Goal: Task Accomplishment & Management: Manage account settings

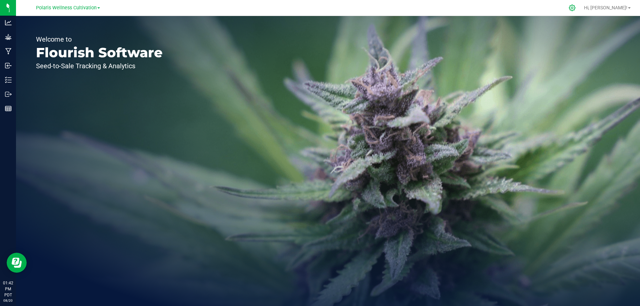
click at [575, 7] on icon at bounding box center [572, 8] width 6 height 6
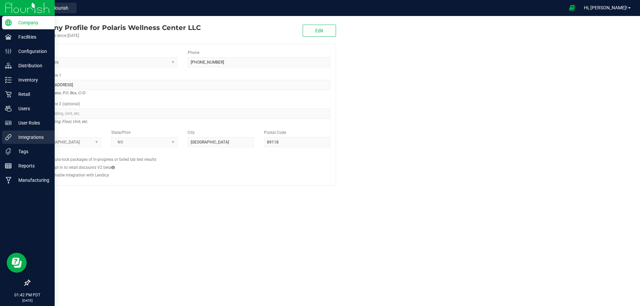
click at [28, 139] on p "Integrations" at bounding box center [32, 137] width 40 height 8
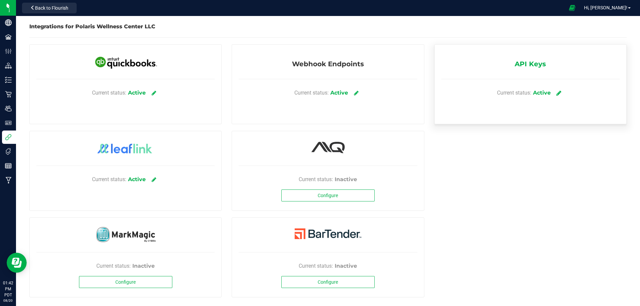
click at [556, 94] on icon at bounding box center [558, 93] width 5 height 6
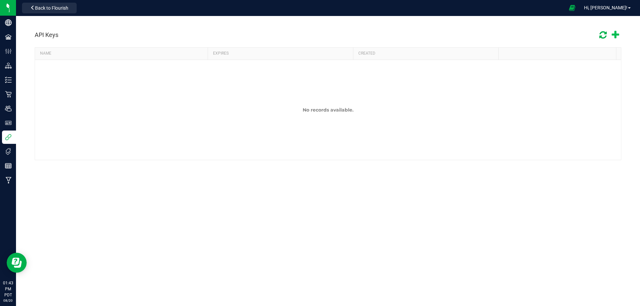
click at [614, 35] on icon at bounding box center [614, 35] width 7 height 10
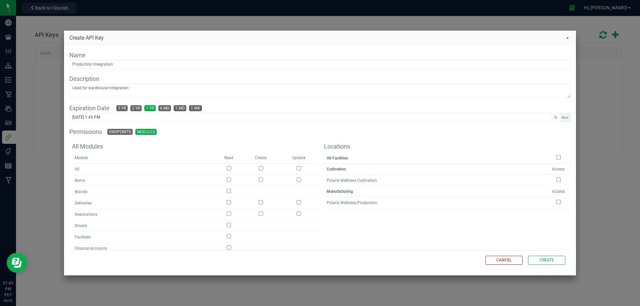
click at [556, 157] on input "checkbox" at bounding box center [558, 157] width 4 height 4
checkbox input "true"
click at [556, 202] on input "checkbox" at bounding box center [558, 202] width 4 height 4
checkbox input "false"
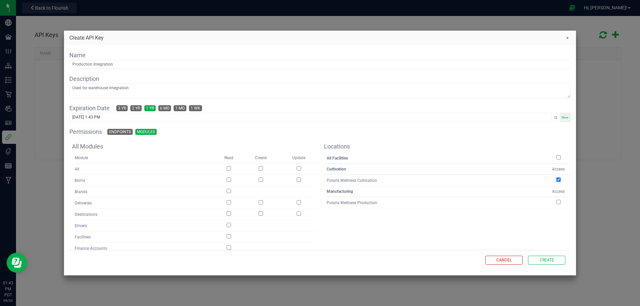
checkbox input "false"
click at [556, 203] on input "checkbox" at bounding box center [558, 202] width 4 height 4
checkbox input "true"
click at [139, 107] on span "2 yr" at bounding box center [136, 108] width 8 height 5
type input "08/20/2027 1:44 PM"
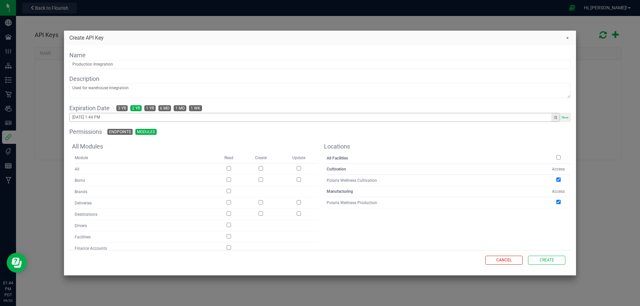
click at [551, 117] on button "Toggle popup" at bounding box center [555, 117] width 8 height 8
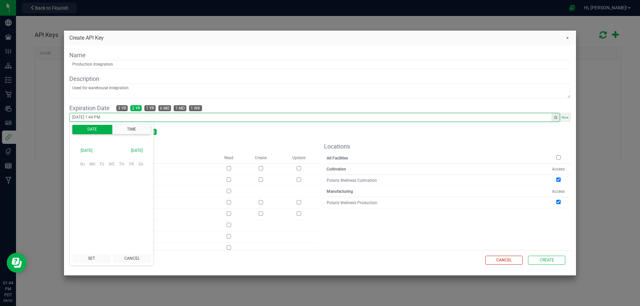
scroll to position [9, 0]
click at [228, 136] on div "Permissions Endpoints Modules" at bounding box center [319, 131] width 501 height 9
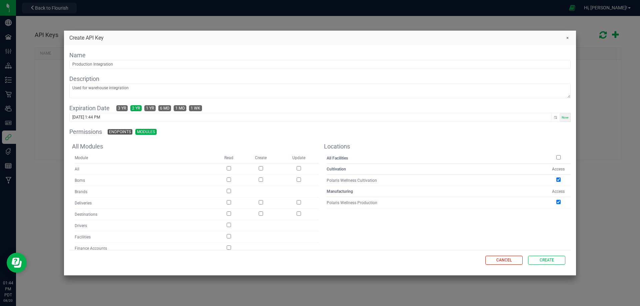
click at [121, 131] on span "Endpoints" at bounding box center [120, 131] width 22 height 5
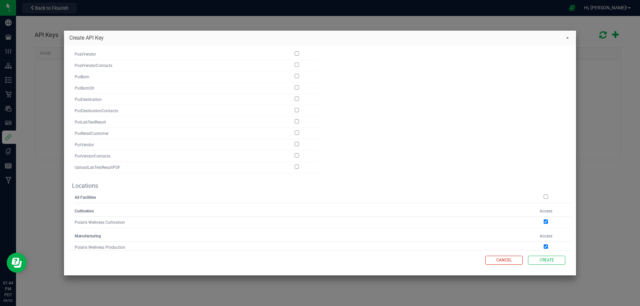
scroll to position [644, 0]
click at [543, 241] on input "checkbox" at bounding box center [545, 243] width 4 height 4
checkbox input "true"
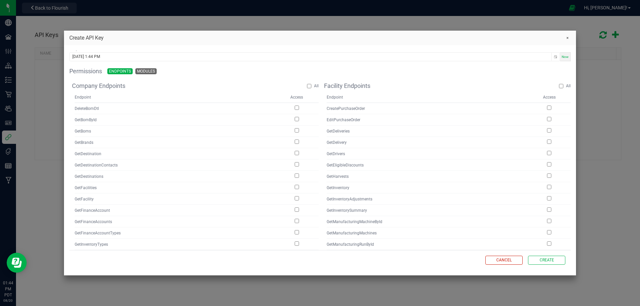
scroll to position [0, 0]
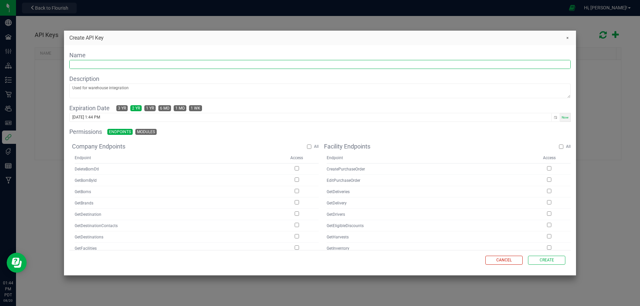
click at [115, 64] on input "text" at bounding box center [320, 64] width 500 height 8
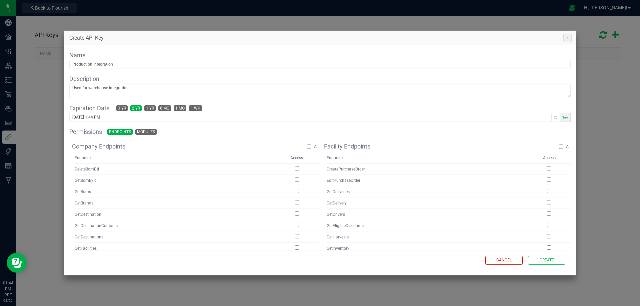
click at [567, 37] on button "Close" at bounding box center [567, 37] width 9 height 9
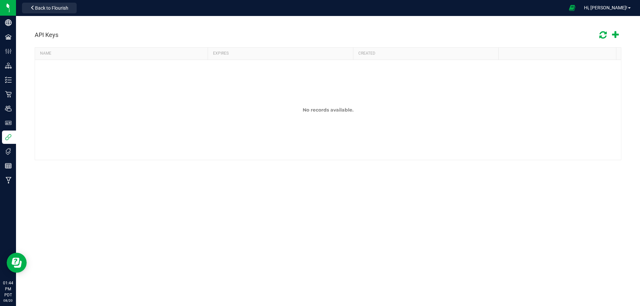
drag, startPoint x: 246, startPoint y: 105, endPoint x: 100, endPoint y: 33, distance: 162.8
click at [100, 33] on div "API Keys" at bounding box center [328, 35] width 586 height 14
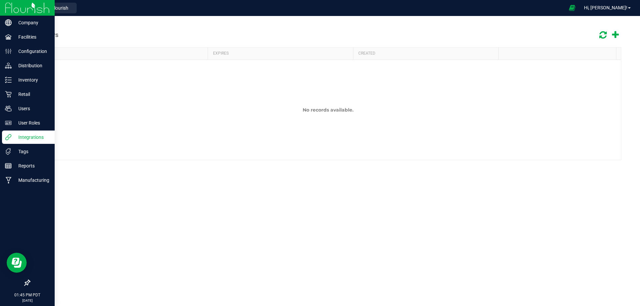
click at [40, 135] on p "Integrations" at bounding box center [32, 137] width 40 height 8
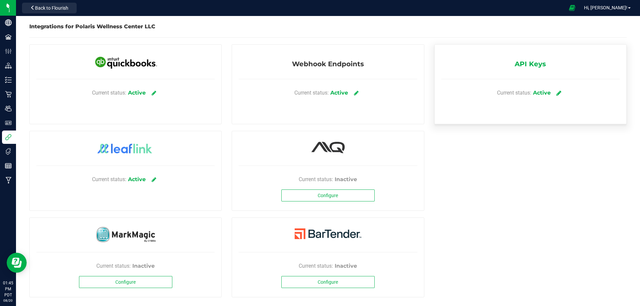
click at [553, 96] on link at bounding box center [558, 93] width 11 height 12
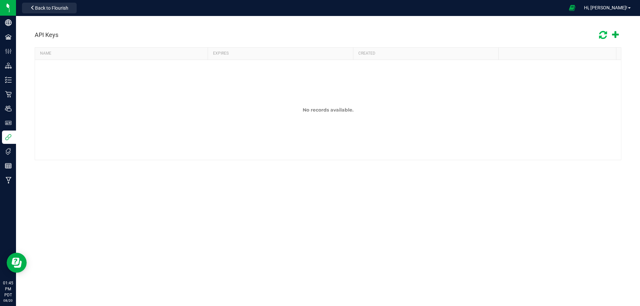
click at [604, 35] on icon at bounding box center [603, 35] width 8 height 10
click at [575, 8] on icon at bounding box center [571, 8] width 7 height 8
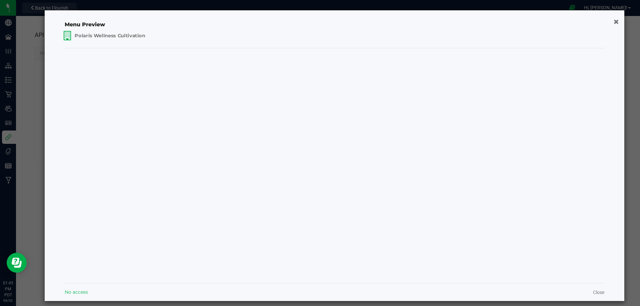
click at [137, 38] on span "Polaris Wellness Cultivation" at bounding box center [110, 35] width 71 height 7
click at [118, 53] on span "Polaris Wellness Cultivation" at bounding box center [110, 54] width 80 height 7
click at [613, 21] on icon "button" at bounding box center [616, 21] width 6 height 7
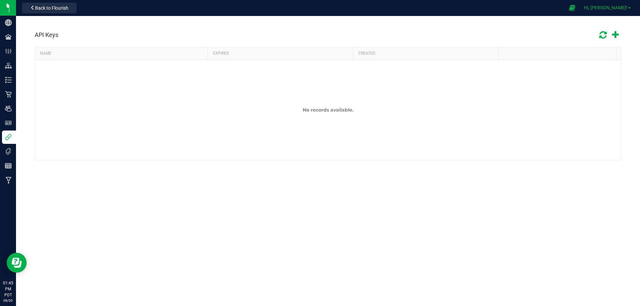
click at [629, 8] on span at bounding box center [629, 7] width 3 height 1
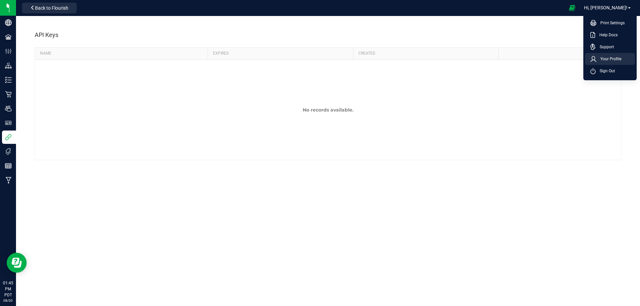
click at [617, 58] on span "Your Profile" at bounding box center [608, 59] width 25 height 7
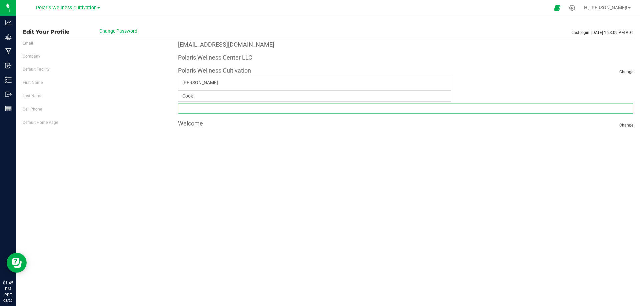
click at [288, 106] on input "tel" at bounding box center [405, 109] width 455 height 10
type input "(206) 498-2319"
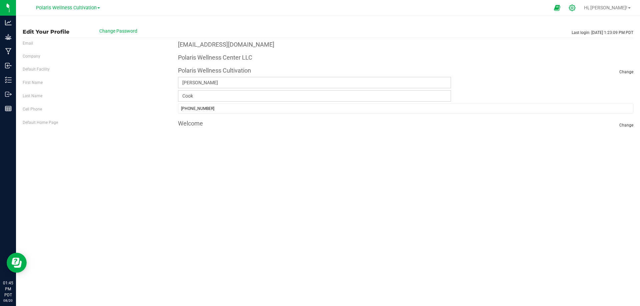
click at [577, 8] on div at bounding box center [571, 7] width 9 height 7
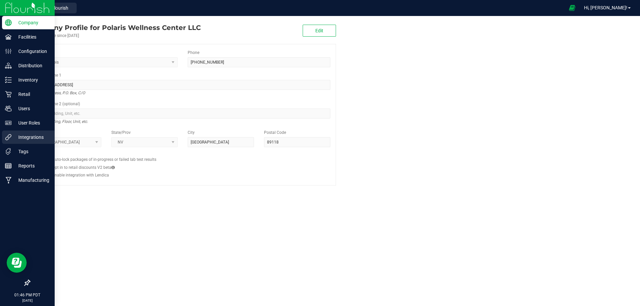
click at [33, 135] on p "Integrations" at bounding box center [32, 137] width 40 height 8
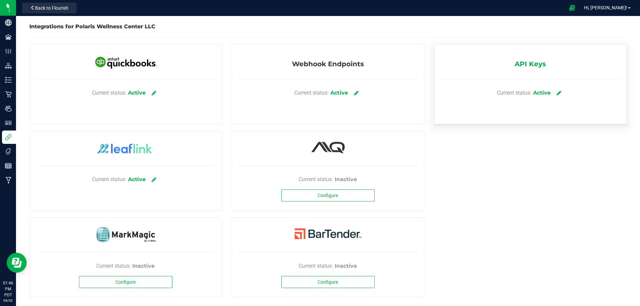
click at [531, 60] on span "API Keys" at bounding box center [529, 65] width 31 height 13
click at [535, 66] on span "API Keys" at bounding box center [529, 65] width 31 height 13
click at [534, 66] on span "API Keys" at bounding box center [529, 65] width 31 height 13
click at [533, 66] on span "API Keys" at bounding box center [529, 65] width 31 height 13
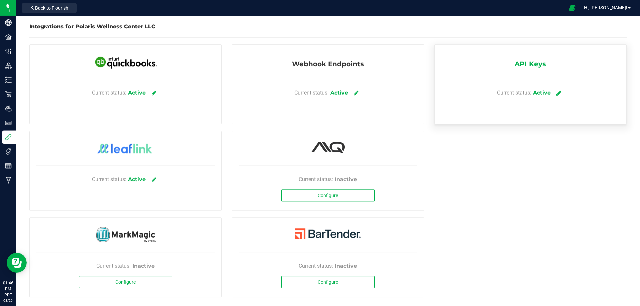
click at [556, 92] on icon at bounding box center [558, 93] width 5 height 6
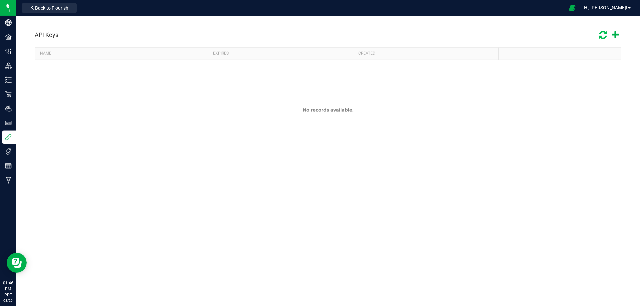
click at [604, 35] on icon at bounding box center [603, 35] width 8 height 10
click at [603, 35] on icon at bounding box center [602, 35] width 11 height 12
click at [603, 35] on icon at bounding box center [602, 34] width 10 height 11
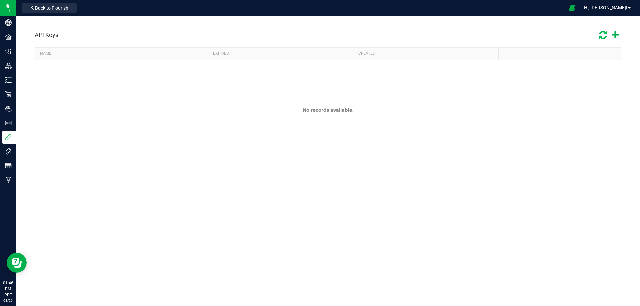
click at [603, 35] on icon at bounding box center [603, 35] width 12 height 12
click at [614, 33] on icon at bounding box center [614, 35] width 7 height 10
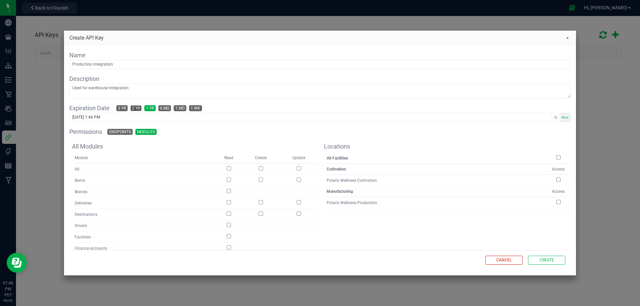
click at [135, 108] on span "2 yr" at bounding box center [136, 108] width 8 height 5
type input "08/20/2027 1:46 PM"
click at [228, 170] on input "checkbox" at bounding box center [228, 168] width 4 height 4
checkbox input "true"
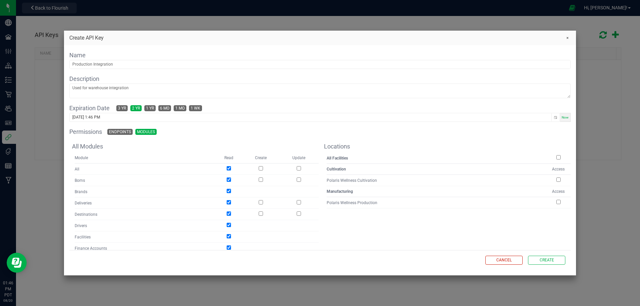
checkbox input "true"
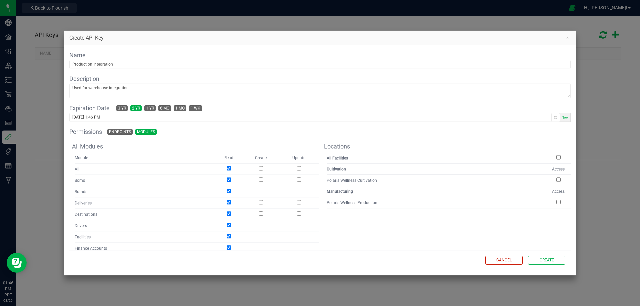
checkbox input "true"
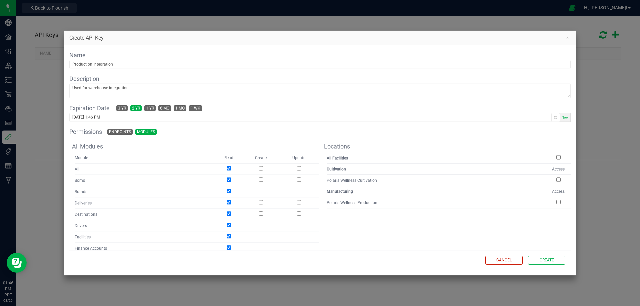
checkbox input "true"
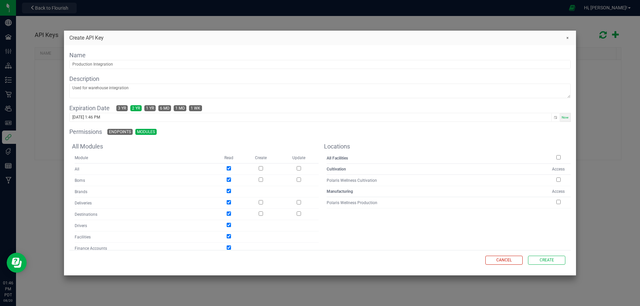
checkbox input "true"
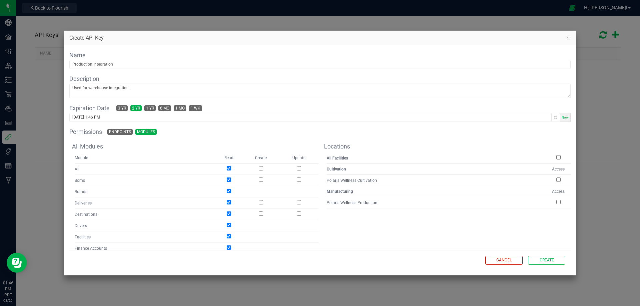
checkbox input "true"
click at [260, 168] on input "checkbox" at bounding box center [260, 168] width 4 height 4
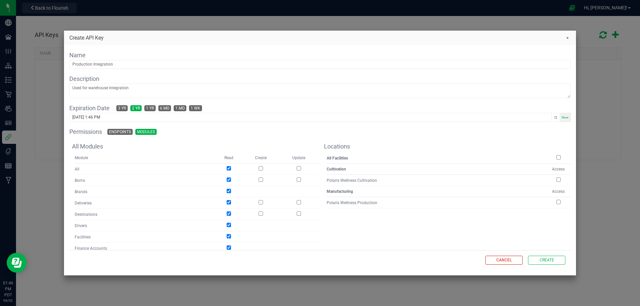
checkbox input "true"
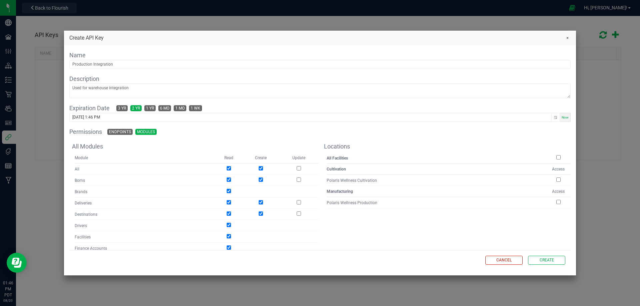
checkbox input "true"
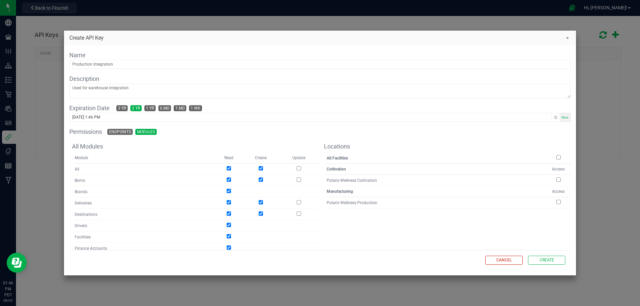
checkbox input "true"
click at [296, 168] on input "checkbox" at bounding box center [298, 168] width 4 height 4
checkbox input "true"
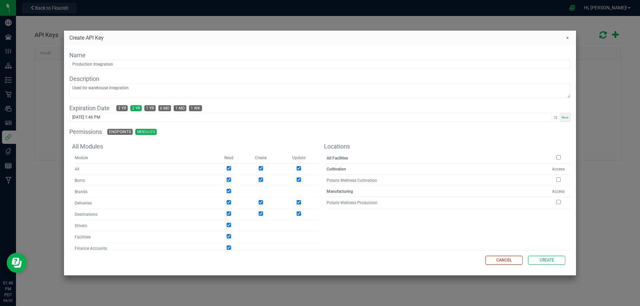
checkbox input "true"
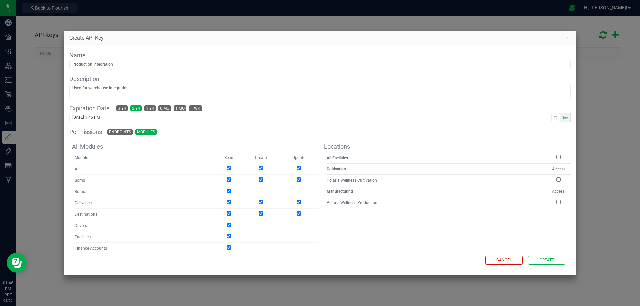
checkbox input "true"
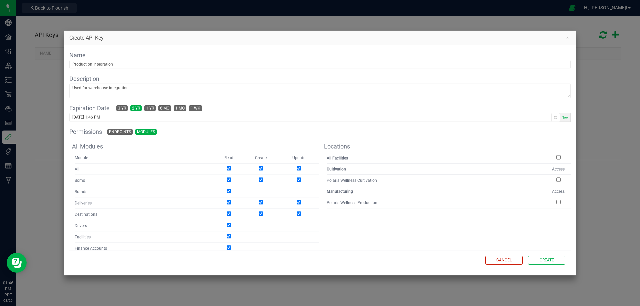
click at [556, 156] on input "checkbox" at bounding box center [558, 157] width 4 height 4
checkbox input "true"
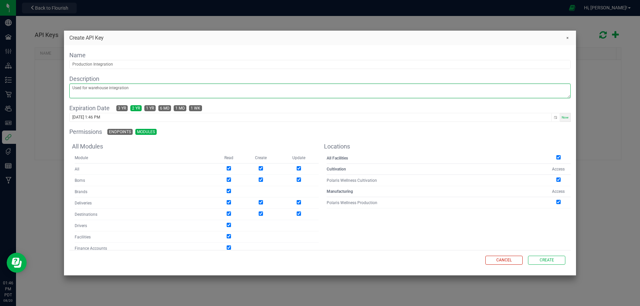
click at [134, 89] on textarea at bounding box center [320, 91] width 500 height 14
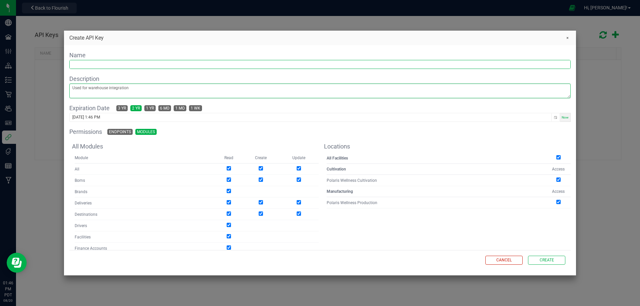
click at [113, 62] on input "text" at bounding box center [320, 64] width 500 height 8
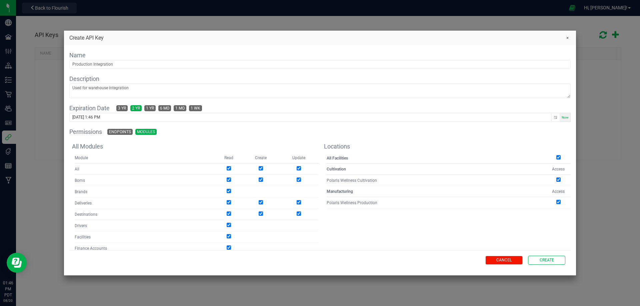
click at [507, 257] on span "Cancel" at bounding box center [503, 260] width 15 height 6
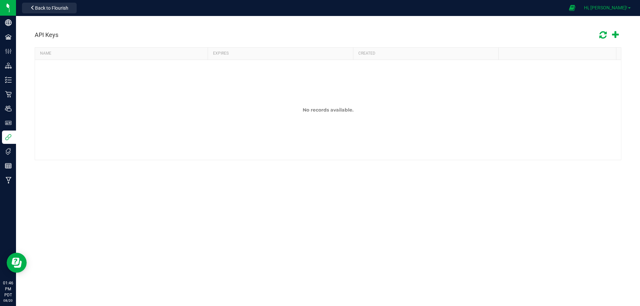
click at [620, 7] on span "Hi, [PERSON_NAME]!" at bounding box center [605, 7] width 43 height 5
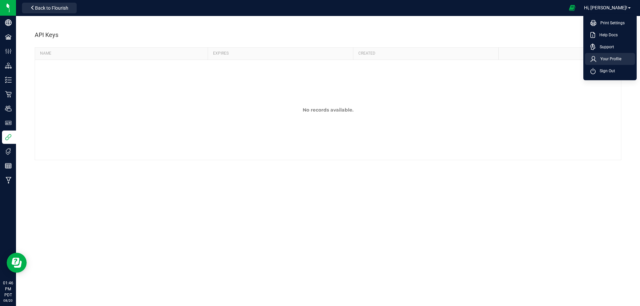
click at [609, 61] on span "Your Profile" at bounding box center [608, 59] width 25 height 7
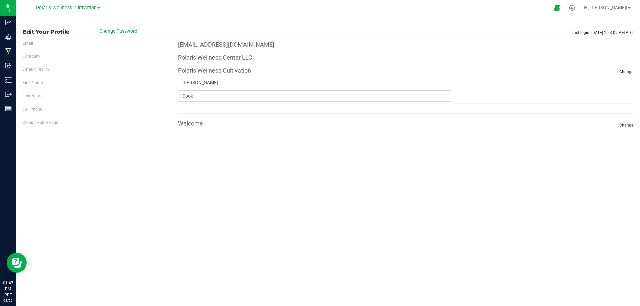
click at [45, 69] on label "Default Facility" at bounding box center [36, 69] width 27 height 6
click at [34, 43] on div "Email" at bounding box center [95, 42] width 155 height 8
click at [28, 42] on label "Email" at bounding box center [28, 43] width 10 height 6
click at [35, 51] on div "Company" at bounding box center [95, 55] width 155 height 8
click at [35, 56] on label "Company" at bounding box center [32, 56] width 18 height 6
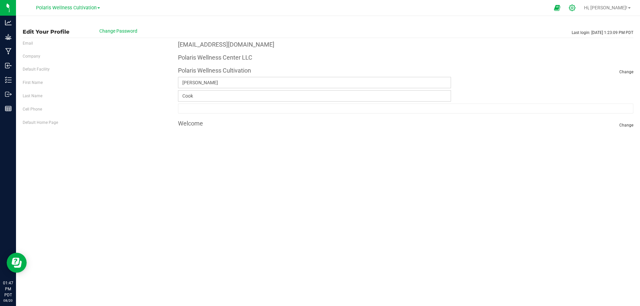
click at [577, 6] on div at bounding box center [571, 7] width 9 height 7
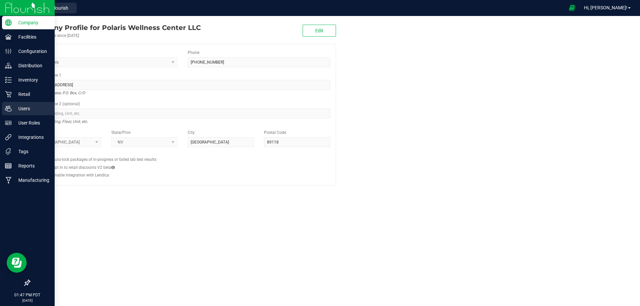
click at [25, 106] on p "Users" at bounding box center [32, 109] width 40 height 8
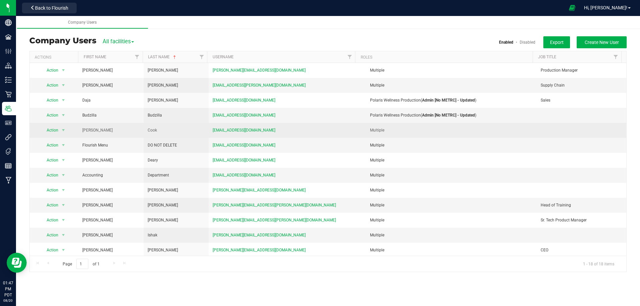
click at [382, 129] on div "Multiple" at bounding box center [446, 130] width 181 height 6
click at [108, 130] on td "[PERSON_NAME]" at bounding box center [110, 130] width 65 height 15
click at [62, 130] on span "select" at bounding box center [63, 130] width 5 height 5
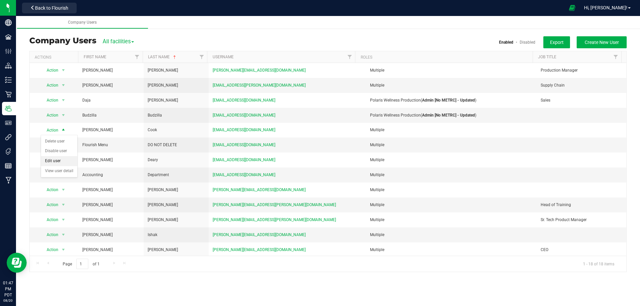
click at [59, 162] on li "Edit user" at bounding box center [59, 161] width 36 height 10
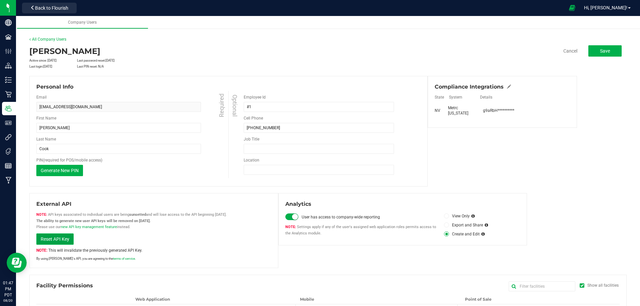
click at [58, 240] on span "Reset API Key" at bounding box center [55, 238] width 29 height 5
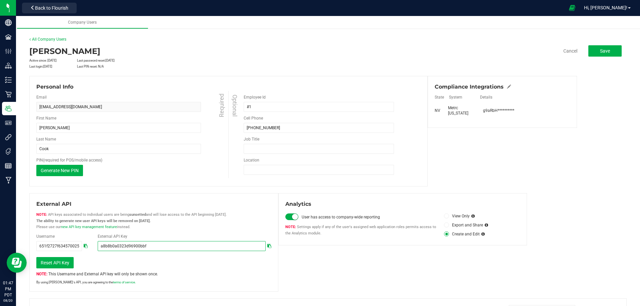
click at [169, 248] on input "a8b8b0a0323d96900bbf" at bounding box center [182, 246] width 168 height 10
click at [152, 247] on input "a8b8b0a0323d96900bbf" at bounding box center [182, 246] width 168 height 10
click at [130, 246] on input "a8b8b0a0323d96900bbf" at bounding box center [182, 246] width 168 height 10
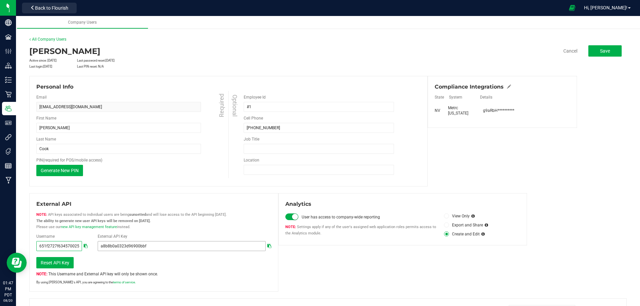
scroll to position [0, 13]
drag, startPoint x: 38, startPoint y: 246, endPoint x: 162, endPoint y: 245, distance: 124.2
click at [276, 212] on ng-container "Username 651f2727f634570025cb2020 External API Key a8b8b0a0323d96900bbf" at bounding box center [276, 212] width 0 height 0
drag, startPoint x: 162, startPoint y: 245, endPoint x: 224, endPoint y: 281, distance: 71.6
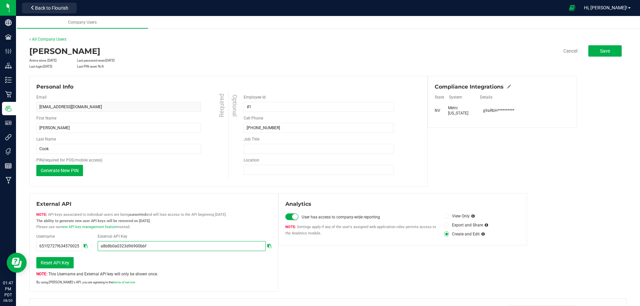
click at [240, 287] on div "External API API keys associated to individual users are being sunsetted and wi…" at bounding box center [153, 242] width 249 height 99
click at [213, 274] on div "This Username and External API key will only be shown once." at bounding box center [153, 274] width 245 height 6
click at [174, 247] on input "a8b8b0a0323d96900bbf" at bounding box center [182, 246] width 168 height 10
click at [174, 246] on input "a8b8b0a0323d96900bbf" at bounding box center [182, 246] width 168 height 10
click at [174, 245] on input "a8b8b0a0323d96900bbf" at bounding box center [182, 246] width 168 height 10
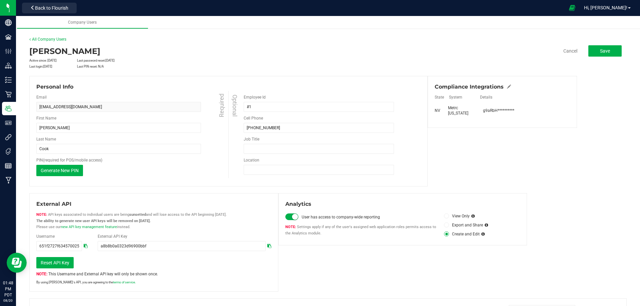
click at [267, 246] on icon at bounding box center [269, 246] width 4 height 4
click at [60, 262] on span "Reset API Key" at bounding box center [55, 262] width 29 height 5
type input "7ff3b16f176349f09813"
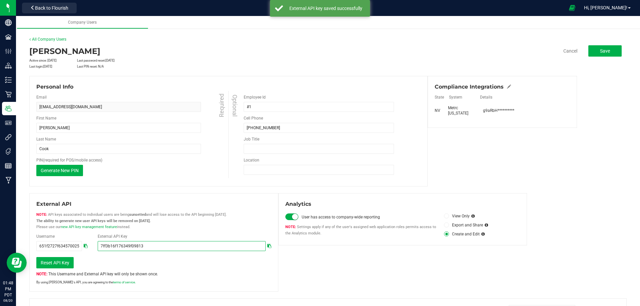
click at [155, 244] on input "7ff3b16f176349f09813" at bounding box center [182, 246] width 168 height 10
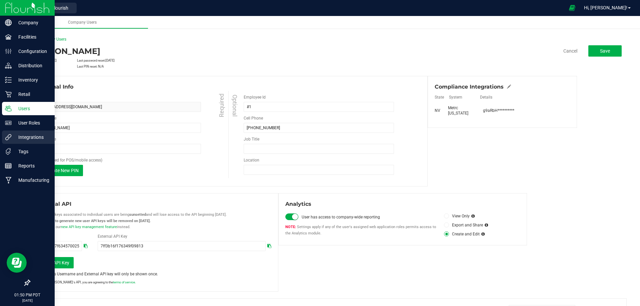
click at [12, 139] on p "Integrations" at bounding box center [32, 137] width 40 height 8
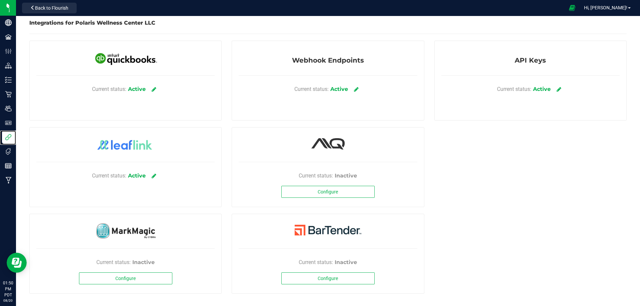
scroll to position [5, 0]
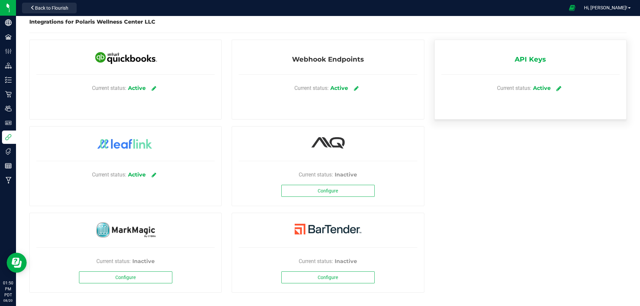
click at [556, 86] on icon at bounding box center [558, 88] width 5 height 6
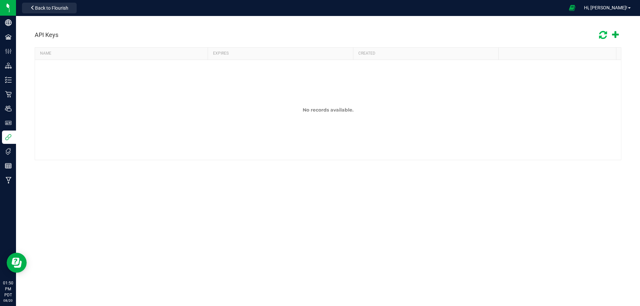
click at [603, 34] on icon at bounding box center [602, 34] width 10 height 11
click at [603, 34] on icon at bounding box center [603, 35] width 12 height 12
click at [603, 34] on icon at bounding box center [602, 35] width 9 height 11
click at [603, 34] on icon at bounding box center [602, 34] width 10 height 11
click at [602, 34] on icon at bounding box center [603, 35] width 10 height 8
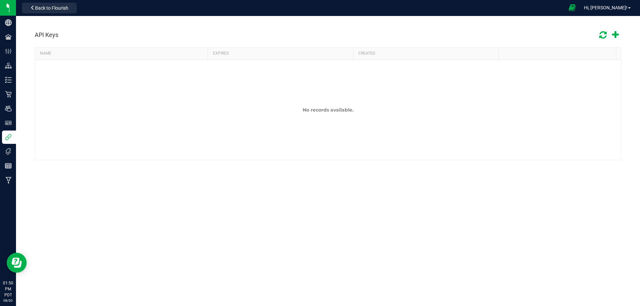
click at [575, 7] on icon at bounding box center [571, 8] width 7 height 8
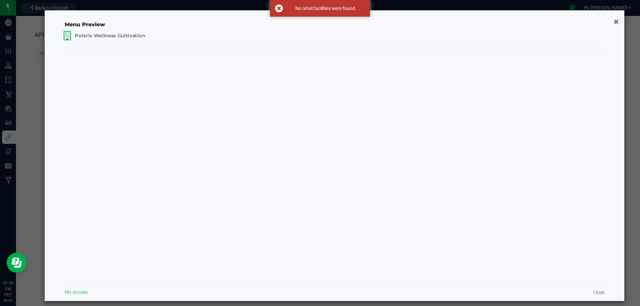
click at [132, 36] on span "Polaris Wellness Cultivation" at bounding box center [110, 35] width 71 height 7
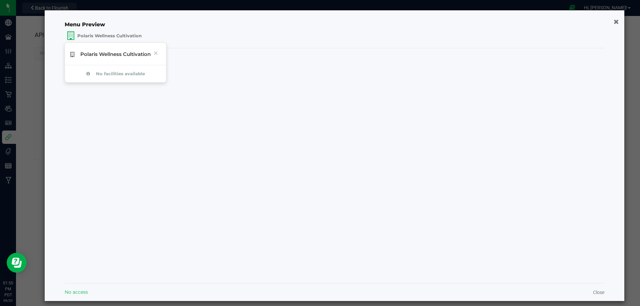
click at [613, 21] on icon "button" at bounding box center [615, 21] width 5 height 7
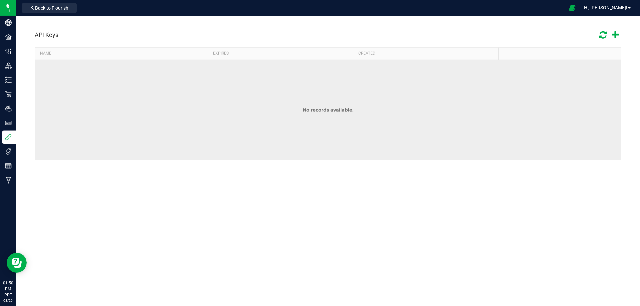
drag, startPoint x: 184, startPoint y: 83, endPoint x: 339, endPoint y: 95, distance: 156.0
click at [339, 95] on td "No records available." at bounding box center [328, 110] width 586 height 100
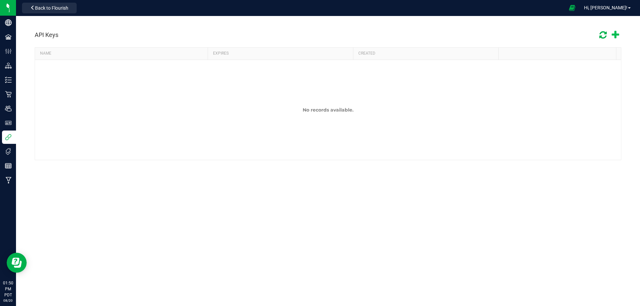
click at [616, 34] on icon at bounding box center [614, 35] width 7 height 10
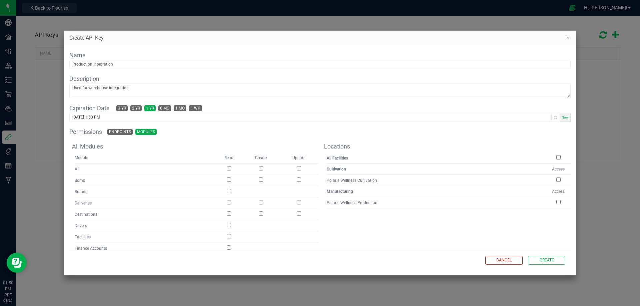
click at [297, 168] on input "checkbox" at bounding box center [298, 168] width 4 height 4
checkbox input "true"
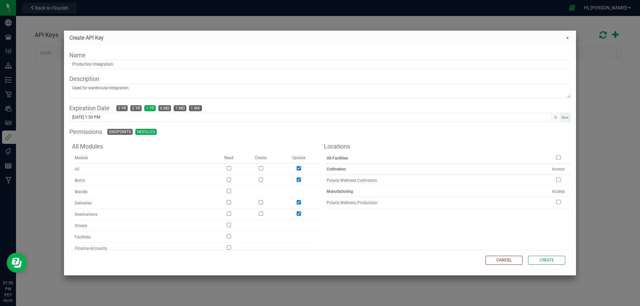
checkbox input "true"
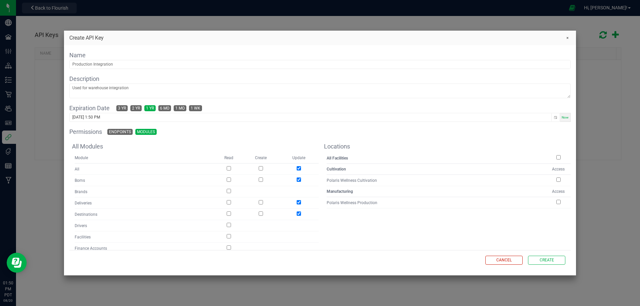
checkbox input "true"
click at [556, 156] on input "checkbox" at bounding box center [558, 157] width 4 height 4
checkbox input "true"
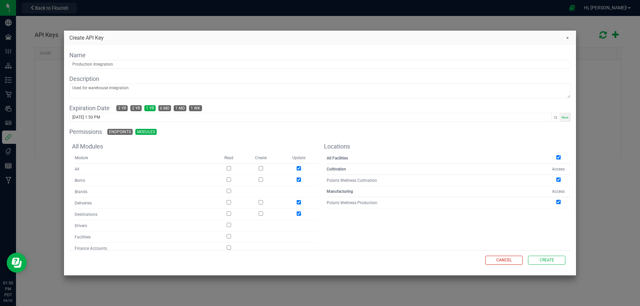
checkbox input "true"
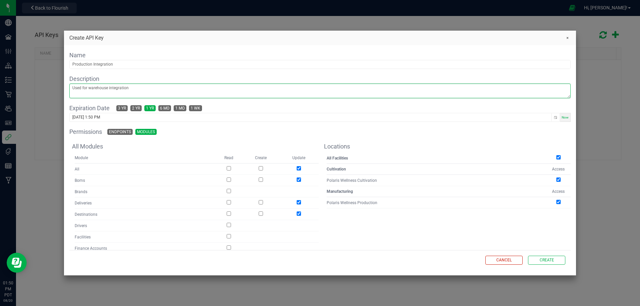
drag, startPoint x: 107, startPoint y: 89, endPoint x: 81, endPoint y: 87, distance: 26.3
click at [86, 91] on textarea at bounding box center [320, 91] width 500 height 14
click at [92, 88] on textarea at bounding box center [320, 91] width 500 height 14
click at [91, 88] on textarea at bounding box center [320, 91] width 500 height 14
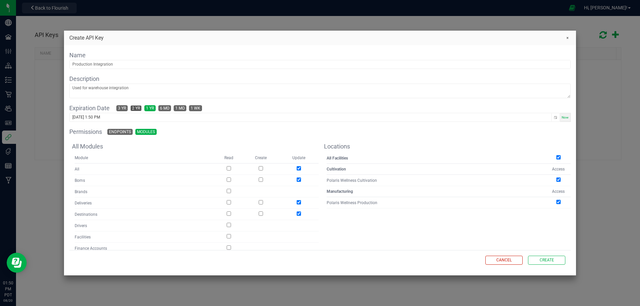
click at [136, 107] on span "2 yr" at bounding box center [136, 108] width 8 height 5
type input "08/20/2027 1:50 PM"
click at [553, 259] on span "Create" at bounding box center [546, 260] width 14 height 6
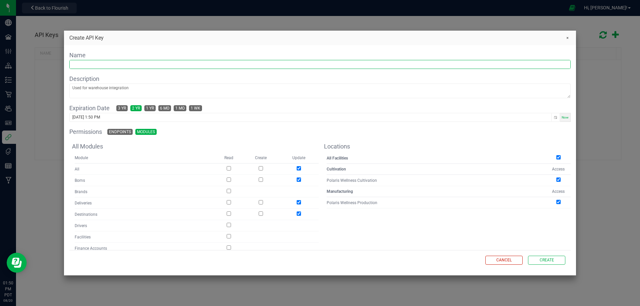
click at [119, 65] on input "text" at bounding box center [320, 64] width 500 height 8
click at [117, 65] on input "text" at bounding box center [320, 64] width 500 height 8
type input "New"
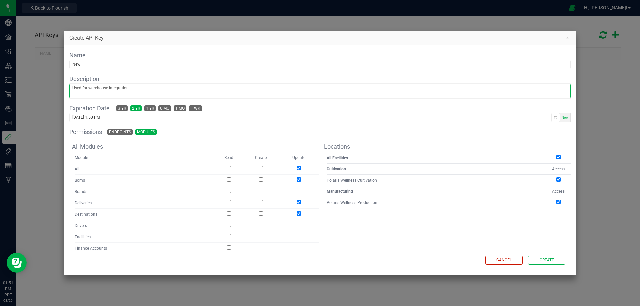
click at [144, 91] on textarea at bounding box center [320, 91] width 500 height 14
type textarea "flourish-->metrc"
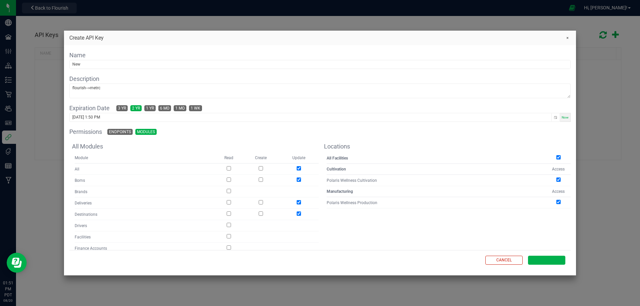
click at [555, 258] on button "Create" at bounding box center [546, 260] width 37 height 9
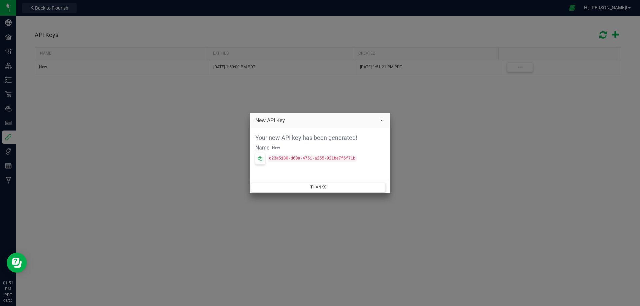
click at [332, 158] on code "c23a5180-d60a-4751-a255-921be7f6f71b" at bounding box center [311, 159] width 89 height 6
click at [331, 158] on code "c23a5180-d60a-4751-a255-921be7f6f71b" at bounding box center [311, 159] width 89 height 6
click at [349, 159] on code "c23a5180-d60a-4751-a255-921be7f6f71b" at bounding box center [311, 159] width 89 height 6
drag, startPoint x: 347, startPoint y: 160, endPoint x: 242, endPoint y: 152, distance: 105.2
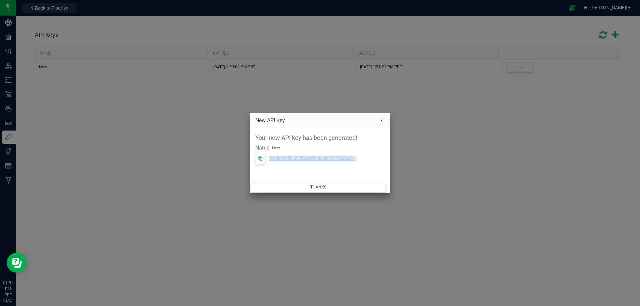
click at [251, 155] on div "Your new API key has been generated! Name New c23a5180-d60a-4751-a255-921be7f6f…" at bounding box center [320, 155] width 140 height 54
click at [258, 159] on icon at bounding box center [259, 158] width 5 height 5
click at [315, 185] on button "Thanks" at bounding box center [318, 187] width 135 height 9
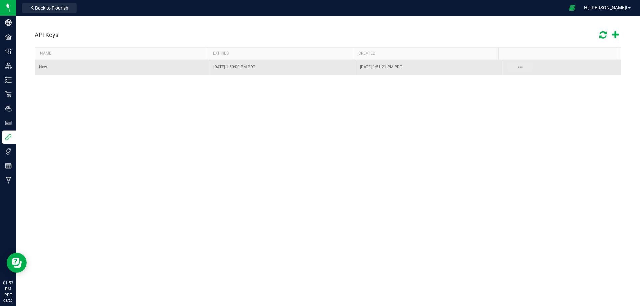
click at [520, 68] on button "Data table" at bounding box center [520, 67] width 26 height 9
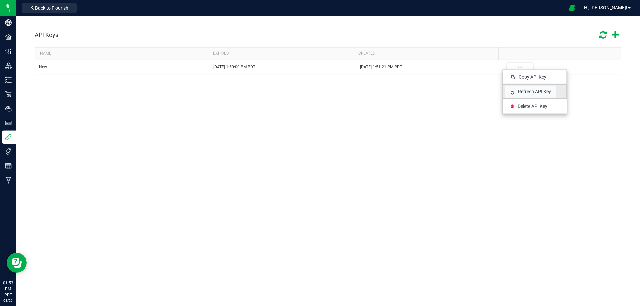
click at [534, 93] on span "Refresh API Key" at bounding box center [534, 91] width 33 height 7
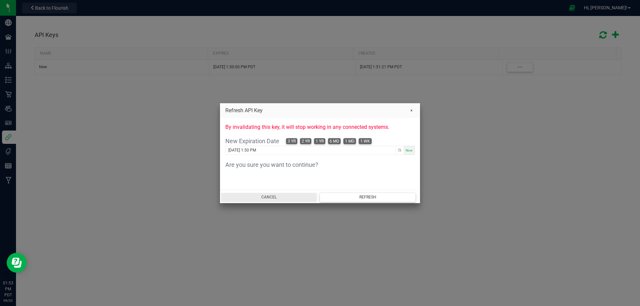
click at [280, 199] on button "Cancel" at bounding box center [269, 197] width 96 height 9
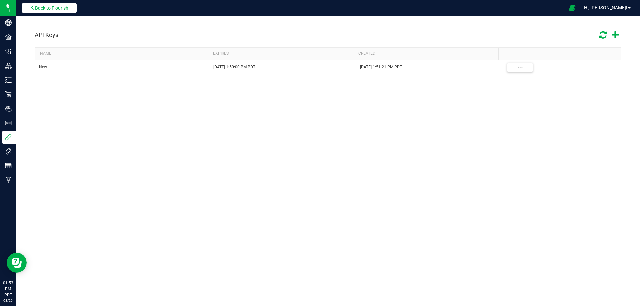
click at [68, 9] on span "Back to Flourish" at bounding box center [51, 7] width 33 height 5
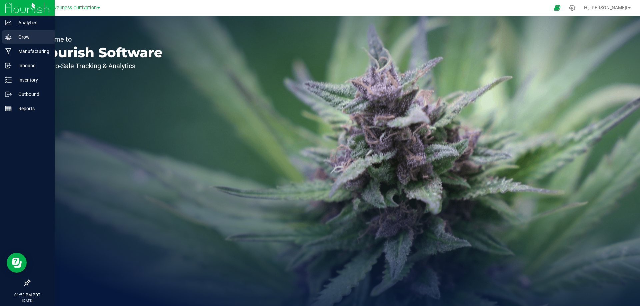
click at [21, 34] on p "Grow" at bounding box center [32, 37] width 40 height 8
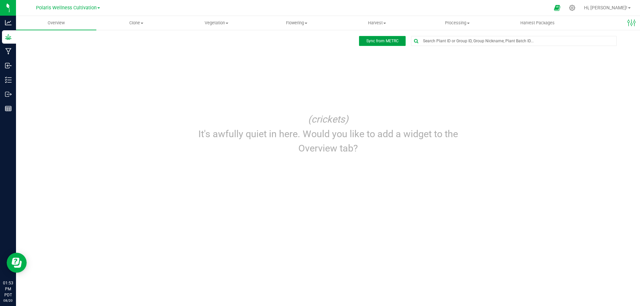
click at [394, 39] on span "Sync from METRC" at bounding box center [382, 41] width 32 height 5
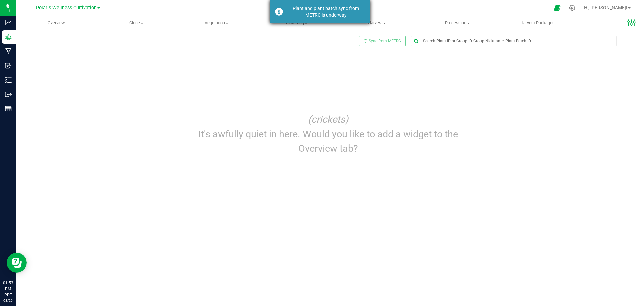
click at [294, 17] on div "Plant and plant batch sync from METRC is underway" at bounding box center [325, 11] width 78 height 13
click at [379, 22] on span "Harvest" at bounding box center [377, 23] width 80 height 6
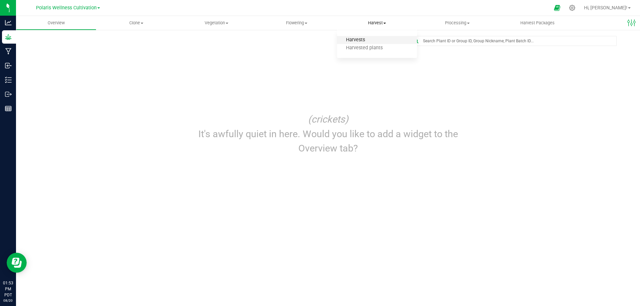
click at [360, 39] on span "Harvests" at bounding box center [355, 40] width 37 height 6
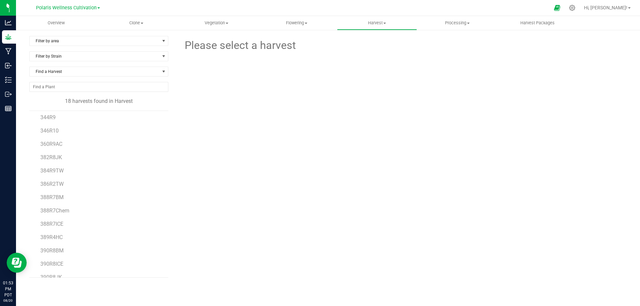
scroll to position [79, 0]
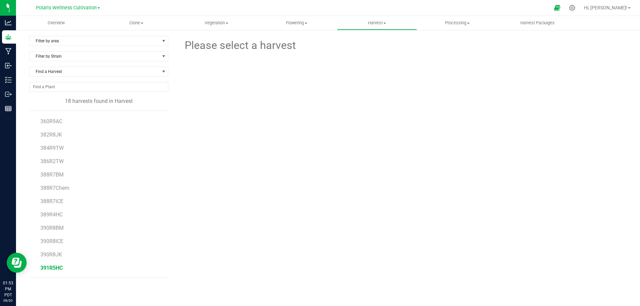
click at [46, 266] on span "391R5HC" at bounding box center [51, 268] width 22 height 6
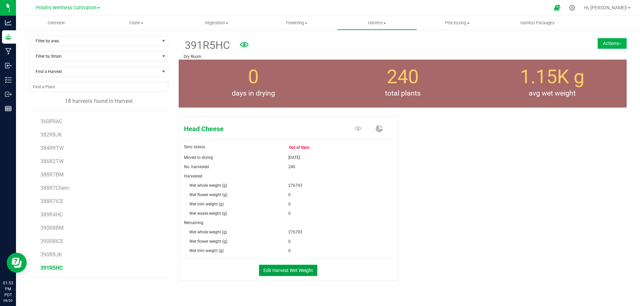
click at [283, 270] on button "Edit Harvest Wet Weight" at bounding box center [288, 270] width 58 height 11
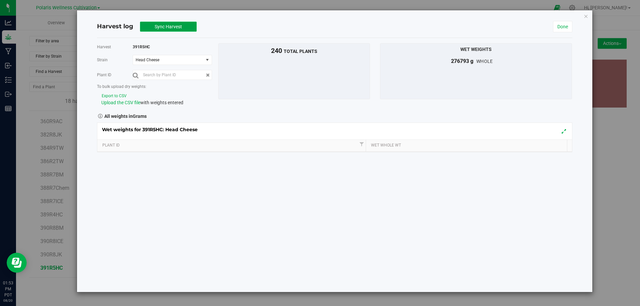
click at [158, 25] on span "Sync Harvest" at bounding box center [168, 26] width 27 height 5
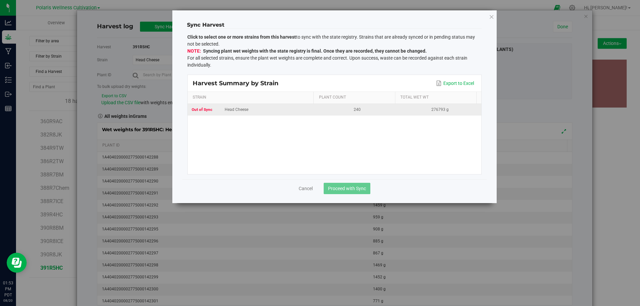
click at [232, 109] on div "Head Cheese" at bounding box center [252, 110] width 120 height 6
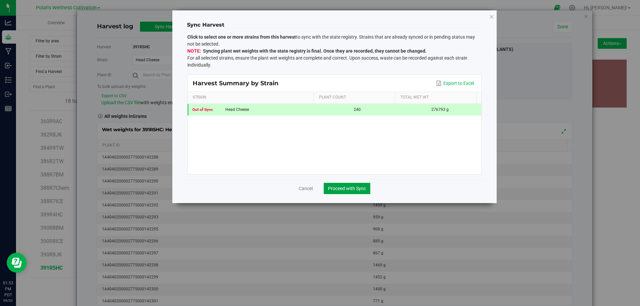
click at [349, 190] on span "Proceed with Sync" at bounding box center [347, 188] width 38 height 5
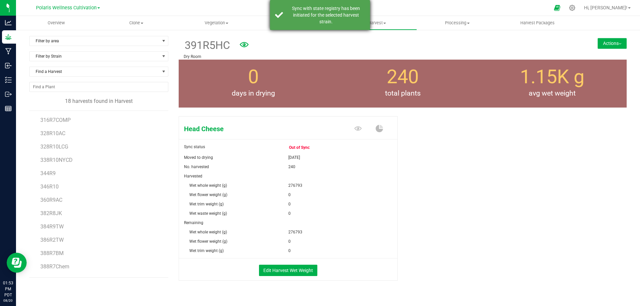
click at [317, 17] on div "Sync with state registry has been initiated for the selected harvest strain." at bounding box center [325, 15] width 78 height 20
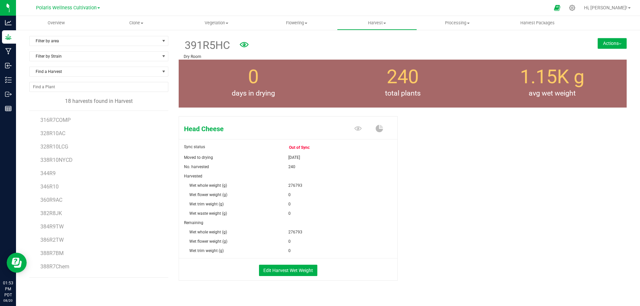
click at [598, 47] on button "Actions" at bounding box center [611, 43] width 29 height 11
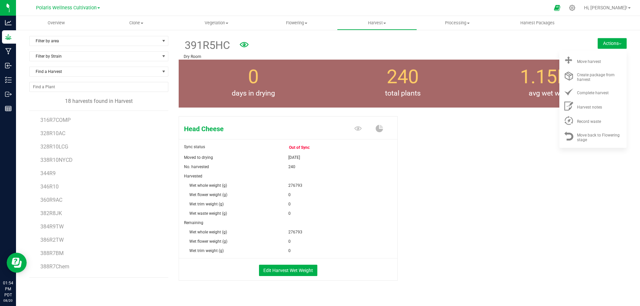
click at [463, 50] on form at bounding box center [388, 45] width 317 height 16
click at [19, 266] on icon "Open Resource Center" at bounding box center [18, 264] width 8 height 7
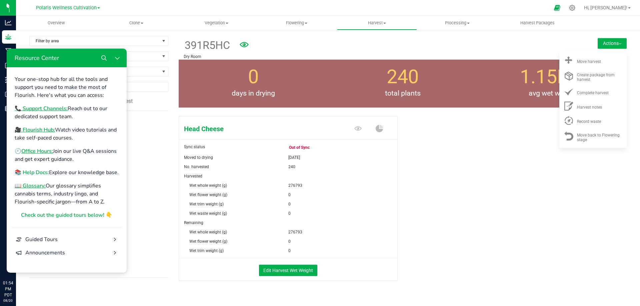
click at [41, 172] on b "📚 Help Docs:" at bounding box center [32, 172] width 34 height 7
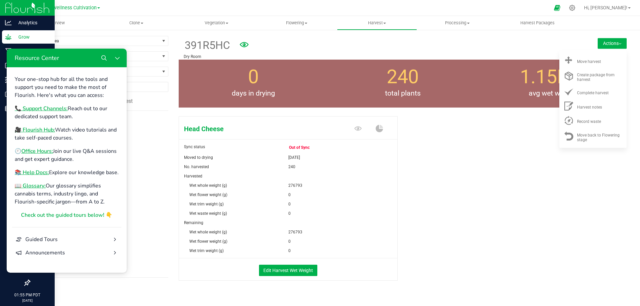
click at [28, 16] on div at bounding box center [27, 8] width 55 height 16
click at [30, 11] on img at bounding box center [27, 8] width 45 height 16
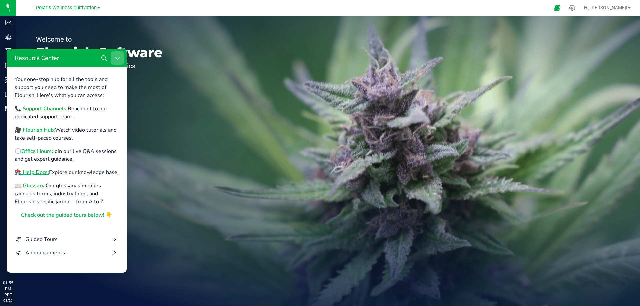
click at [119, 57] on icon "Close Resource Center" at bounding box center [117, 57] width 5 height 5
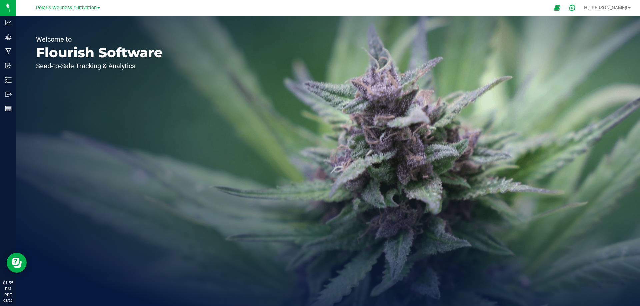
click at [575, 9] on icon at bounding box center [571, 7] width 7 height 7
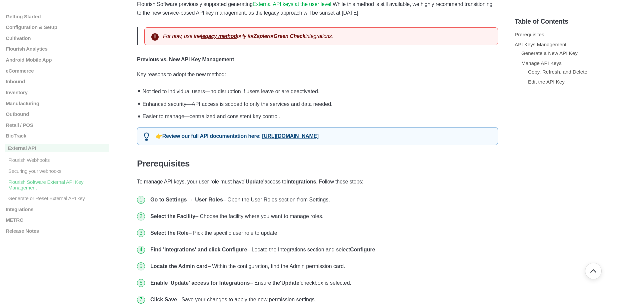
scroll to position [200, 0]
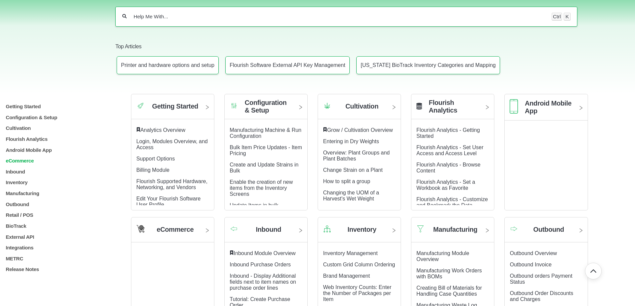
scroll to position [67, 0]
click at [15, 238] on p "External API" at bounding box center [57, 236] width 104 height 6
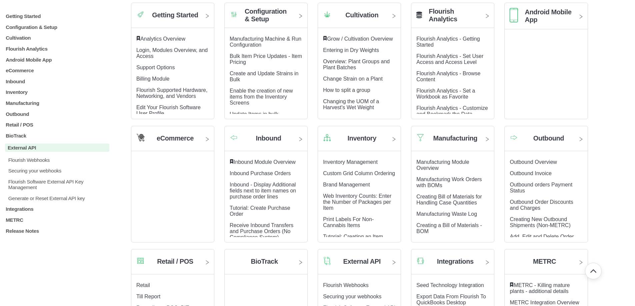
scroll to position [167, 0]
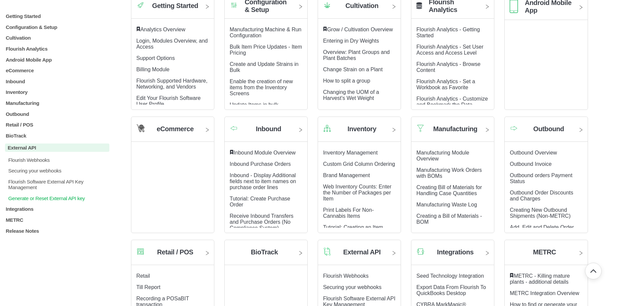
click at [42, 198] on p "Generate or Reset External API key" at bounding box center [59, 199] width 102 height 6
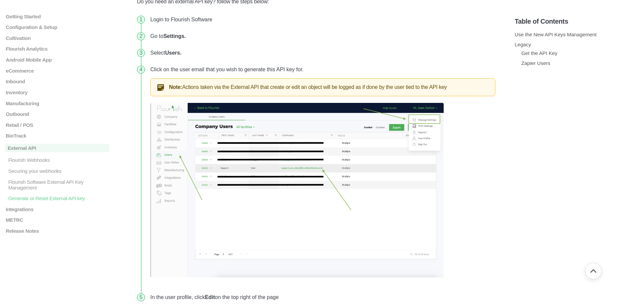
scroll to position [233, 0]
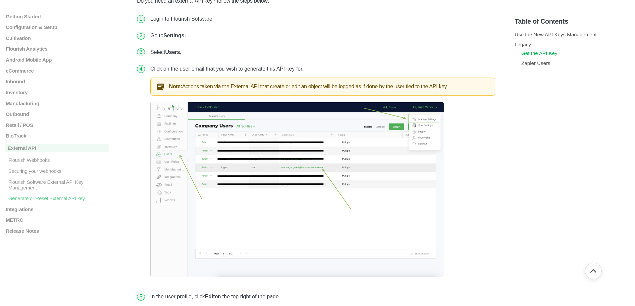
click at [548, 54] on link "Get the API Key" at bounding box center [539, 53] width 36 height 6
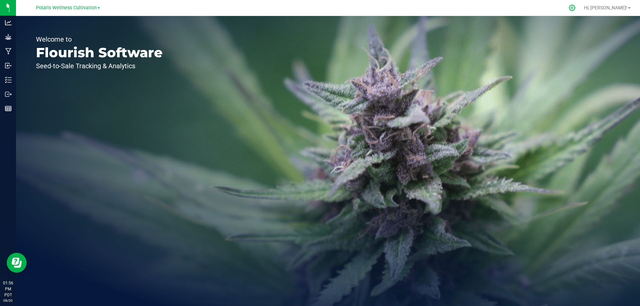
click at [575, 8] on icon at bounding box center [572, 8] width 6 height 6
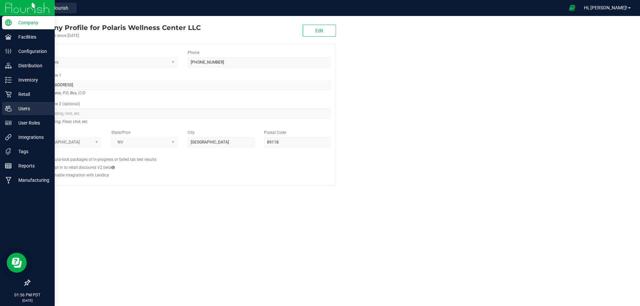
click at [28, 108] on p "Users" at bounding box center [32, 109] width 40 height 8
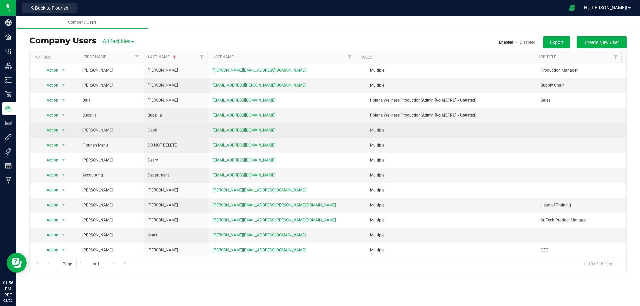
click at [209, 131] on td "[EMAIL_ADDRESS][DOMAIN_NAME]" at bounding box center [283, 130] width 149 height 15
click at [314, 127] on td "[EMAIL_ADDRESS][DOMAIN_NAME]" at bounding box center [283, 130] width 149 height 15
click at [63, 130] on span "select" at bounding box center [63, 130] width 5 height 5
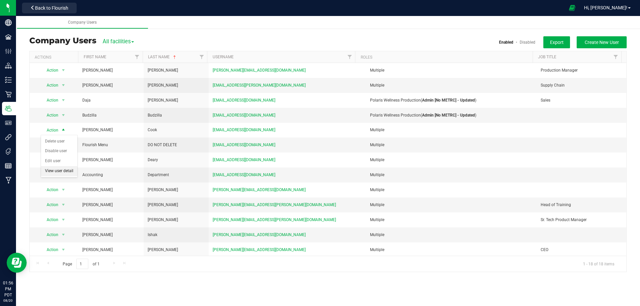
click at [66, 173] on li "View user detail" at bounding box center [59, 171] width 36 height 10
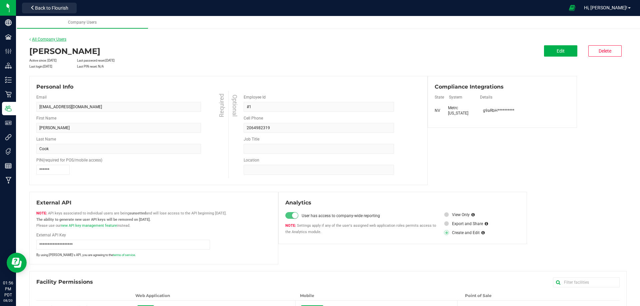
click at [59, 39] on link "All Company Users" at bounding box center [47, 39] width 37 height 5
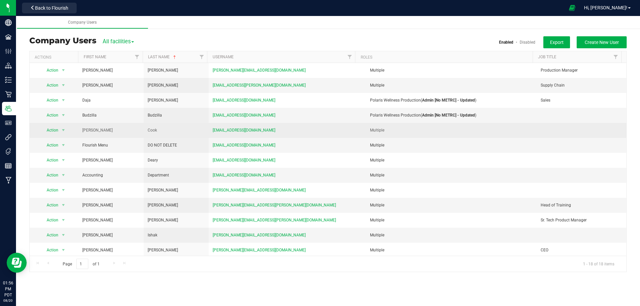
click at [195, 135] on td "Cook" at bounding box center [176, 130] width 65 height 15
click at [241, 130] on span "[EMAIL_ADDRESS][DOMAIN_NAME]" at bounding box center [244, 130] width 63 height 6
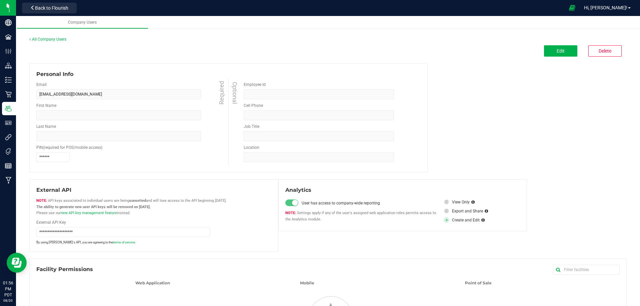
type input "[PERSON_NAME]"
type input "Cook"
type input "#1"
type input "2064982319"
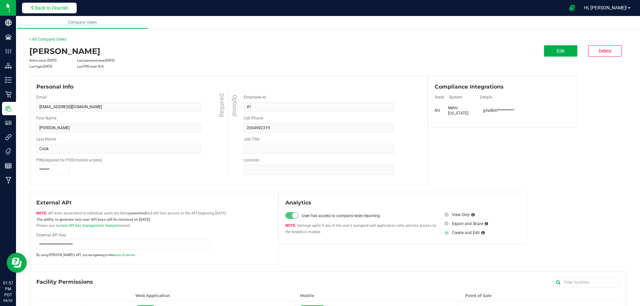
click at [65, 6] on span "Back to Flourish" at bounding box center [51, 7] width 33 height 5
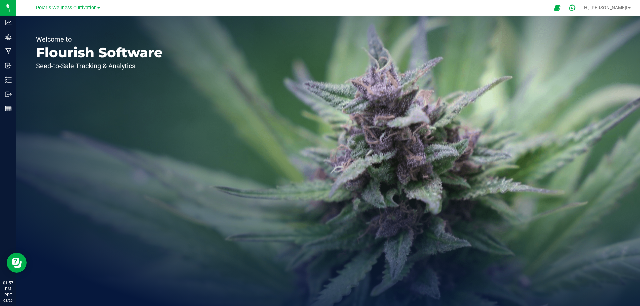
click at [575, 7] on icon at bounding box center [572, 8] width 6 height 6
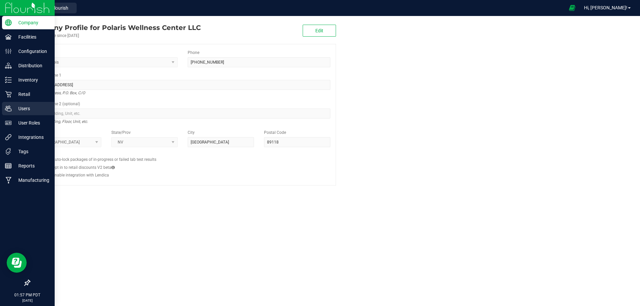
click at [18, 106] on p "Users" at bounding box center [32, 109] width 40 height 8
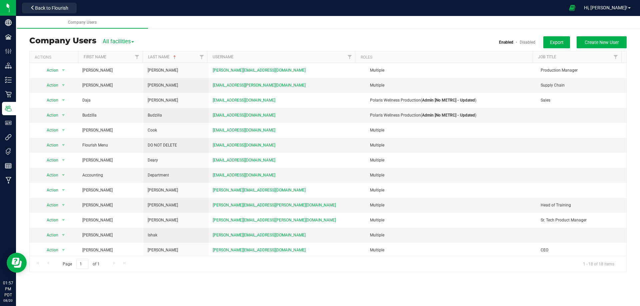
click at [131, 40] on span "All facilities" at bounding box center [118, 41] width 31 height 6
click at [160, 60] on link "Polaris Wellness Cultivation" at bounding box center [138, 61] width 71 height 9
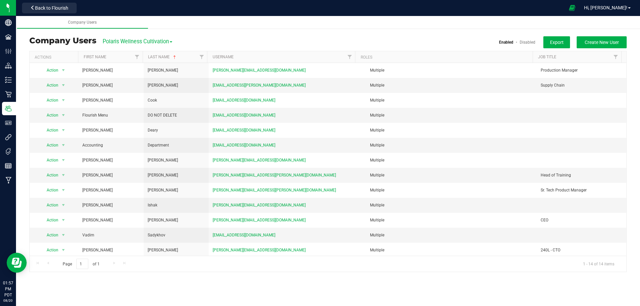
click at [527, 43] on link "Disabled" at bounding box center [527, 42] width 16 height 5
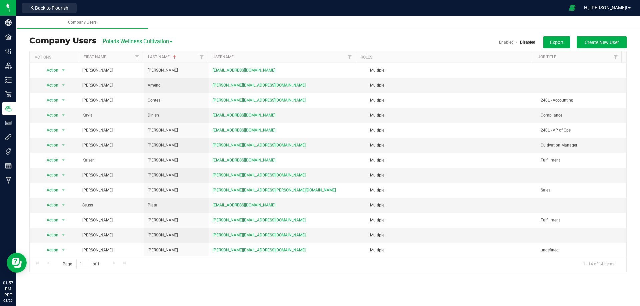
click at [501, 42] on link "Enabled" at bounding box center [506, 42] width 15 height 5
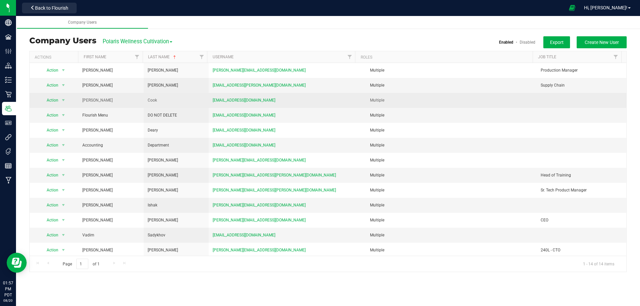
click at [413, 101] on div "Multiple" at bounding box center [446, 100] width 181 height 6
click at [62, 100] on span "select" at bounding box center [63, 100] width 5 height 5
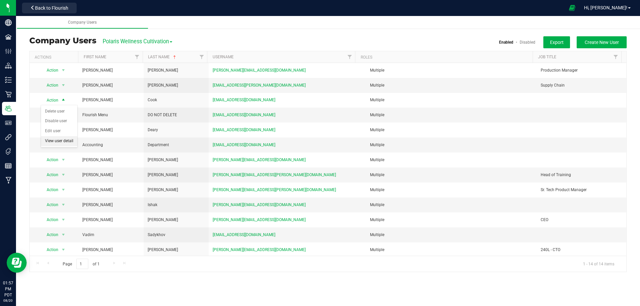
click at [63, 141] on li "View user detail" at bounding box center [59, 141] width 36 height 10
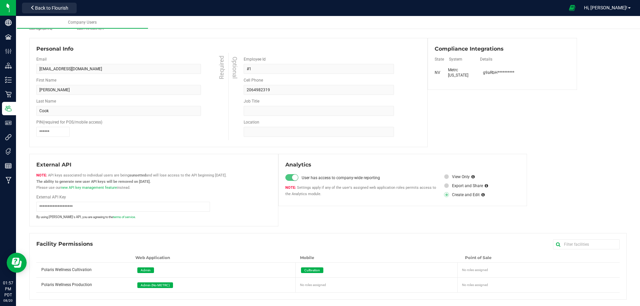
scroll to position [38, 0]
click at [89, 206] on input "**********" at bounding box center [123, 207] width 174 height 10
click at [75, 205] on input "**********" at bounding box center [123, 207] width 174 height 10
click at [71, 205] on input "**********" at bounding box center [123, 207] width 174 height 10
click at [70, 205] on input "**********" at bounding box center [123, 207] width 174 height 10
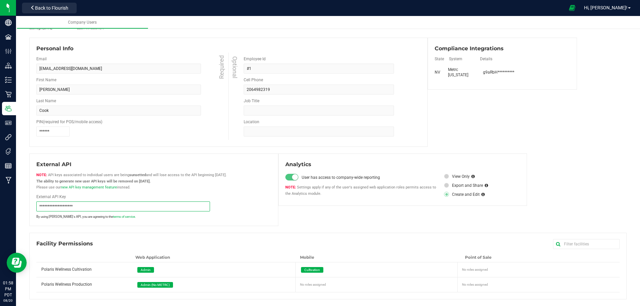
click at [70, 205] on input "**********" at bounding box center [123, 207] width 174 height 10
click at [127, 212] on div "**********" at bounding box center [153, 195] width 235 height 47
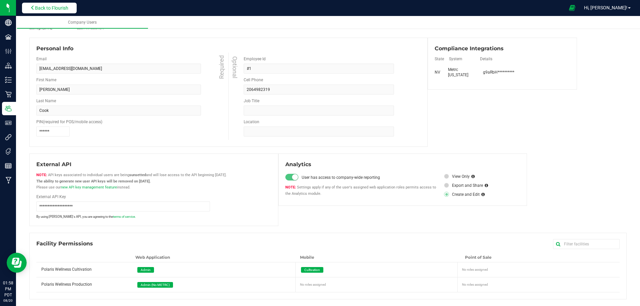
click at [60, 8] on span "Back to Flourish" at bounding box center [51, 7] width 33 height 5
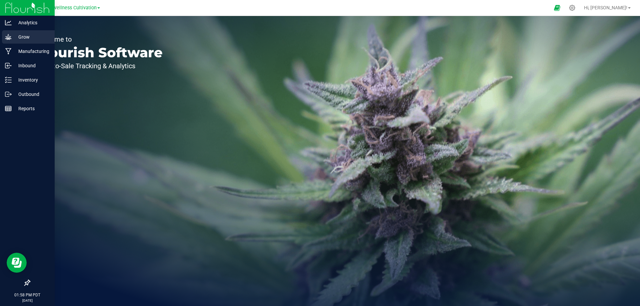
click at [25, 36] on p "Grow" at bounding box center [32, 37] width 40 height 8
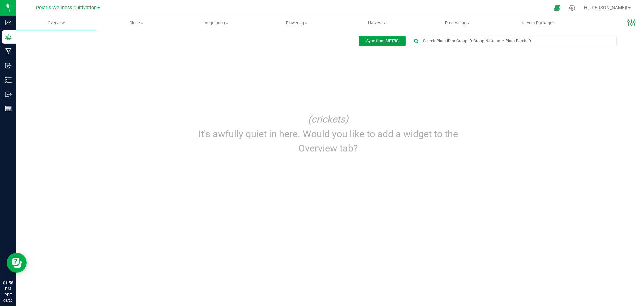
click at [384, 43] on span "Sync from METRC" at bounding box center [382, 41] width 32 height 5
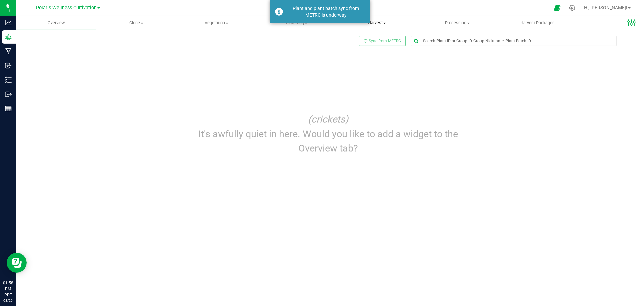
click at [384, 24] on span "Harvest" at bounding box center [377, 23] width 80 height 6
click at [365, 40] on span "Harvests" at bounding box center [355, 40] width 37 height 6
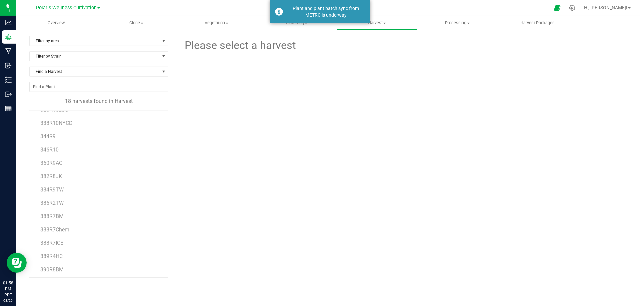
scroll to position [79, 0]
click at [49, 268] on span "391R5HC" at bounding box center [51, 268] width 22 height 6
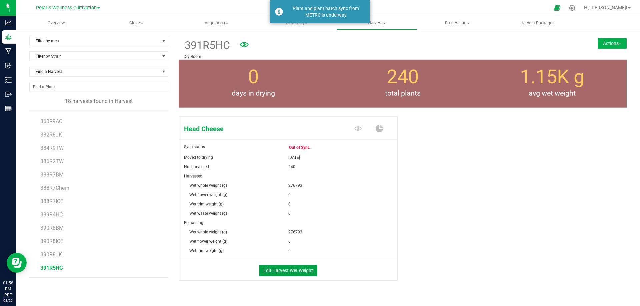
click at [288, 270] on button "Edit Harvest Wet Weight" at bounding box center [288, 270] width 58 height 11
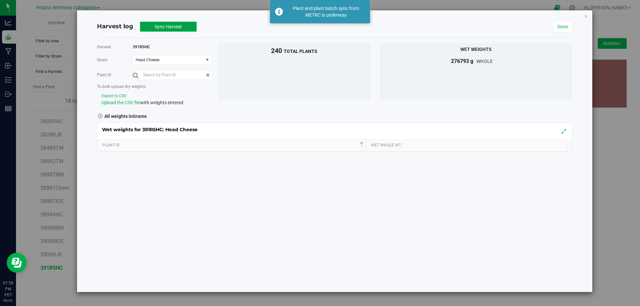
click at [170, 27] on span "Sync Harvest" at bounding box center [168, 26] width 27 height 5
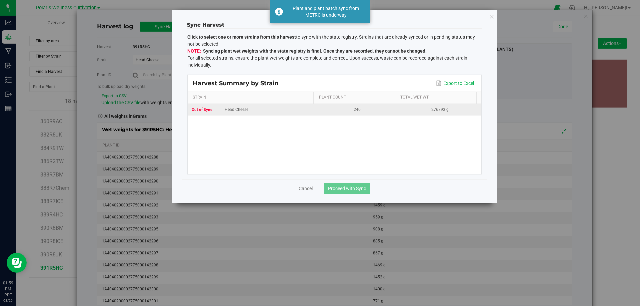
click at [236, 109] on div "Head Cheese" at bounding box center [252, 110] width 120 height 6
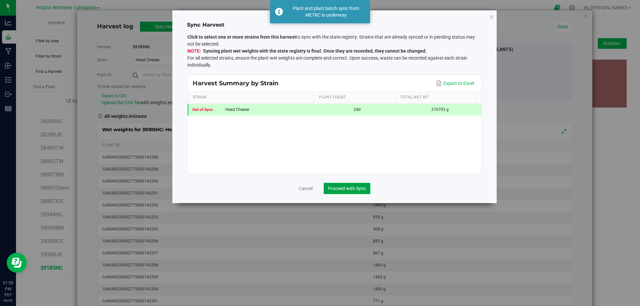
click at [344, 191] on button "Proceed with Sync" at bounding box center [346, 188] width 47 height 11
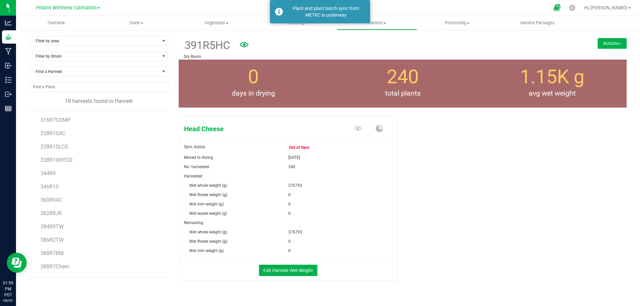
click at [560, 8] on icon at bounding box center [556, 8] width 7 height 8
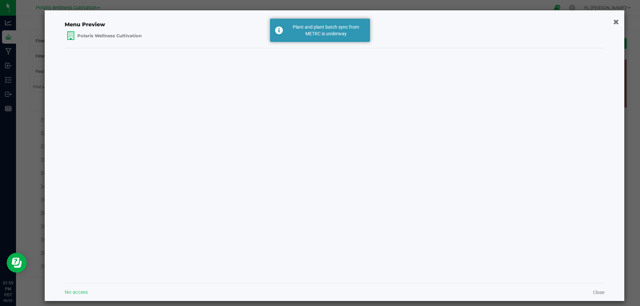
click at [613, 20] on icon "button" at bounding box center [616, 21] width 6 height 7
